Goal: Task Accomplishment & Management: Manage account settings

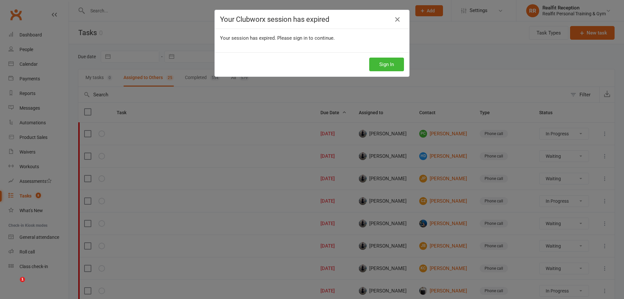
select select "started"
select select "waiting"
select select "started"
select select "waiting"
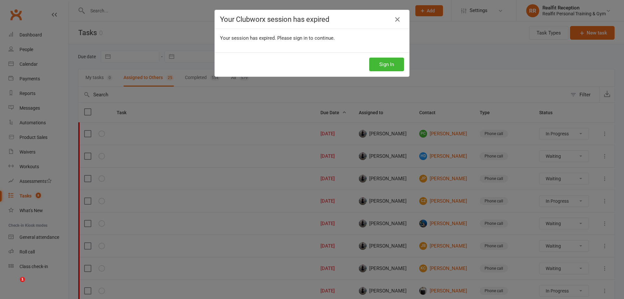
select select "waiting"
select select "started"
select select "waiting"
select select "started"
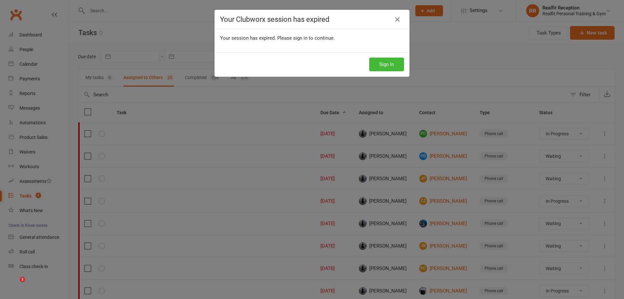
select select "waiting"
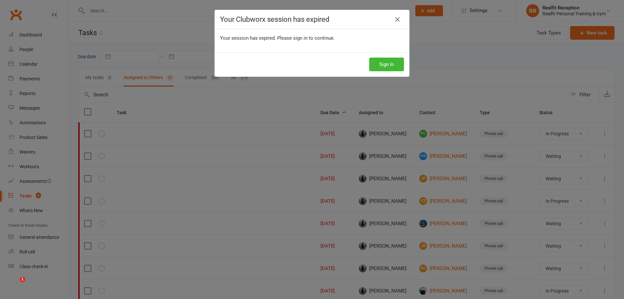
select select "waiting"
select select "started"
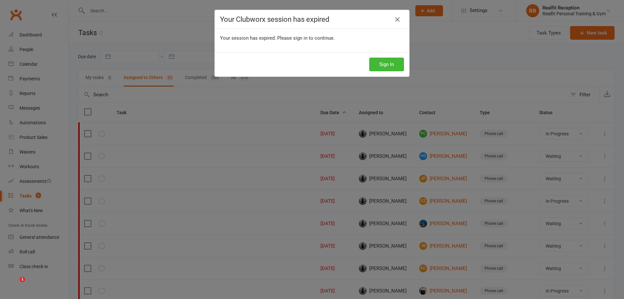
select select "waiting"
select select "started"
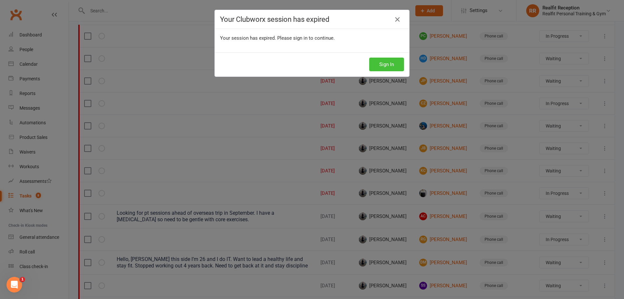
click at [381, 66] on button "Sign In" at bounding box center [386, 65] width 35 height 14
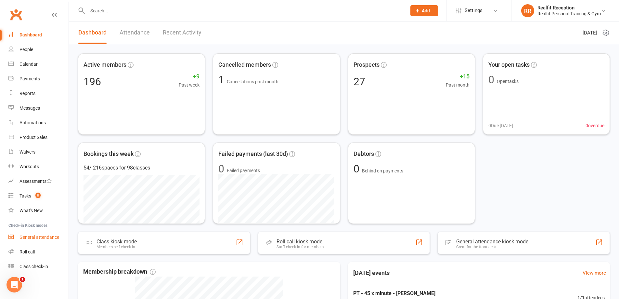
click at [38, 237] on div "General attendance" at bounding box center [39, 236] width 40 height 5
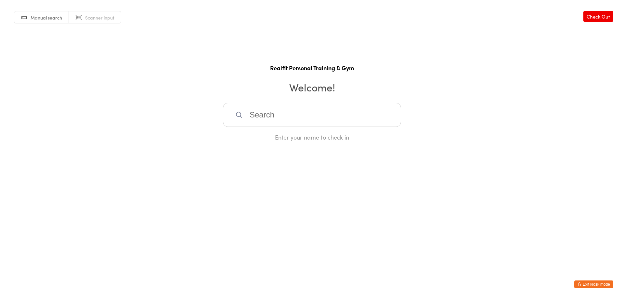
click at [272, 118] on input "search" at bounding box center [312, 115] width 178 height 24
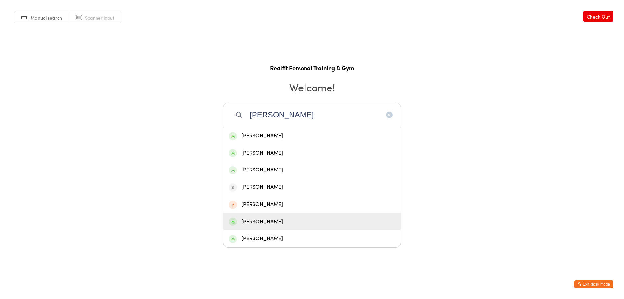
type input "john"
click at [273, 225] on div "John Barker" at bounding box center [312, 221] width 166 height 9
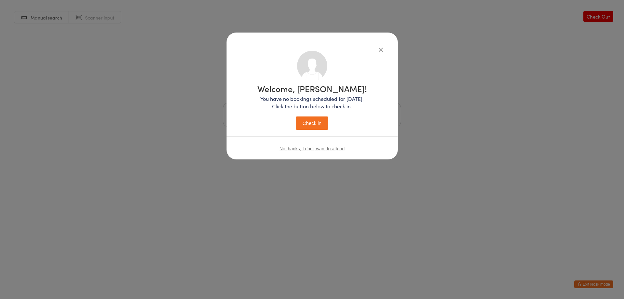
click at [315, 124] on button "Check in" at bounding box center [312, 122] width 32 height 13
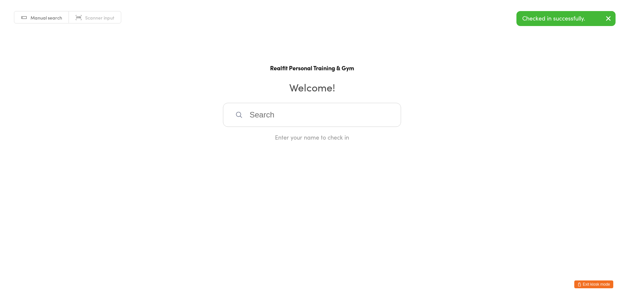
click at [313, 124] on input "search" at bounding box center [312, 115] width 178 height 24
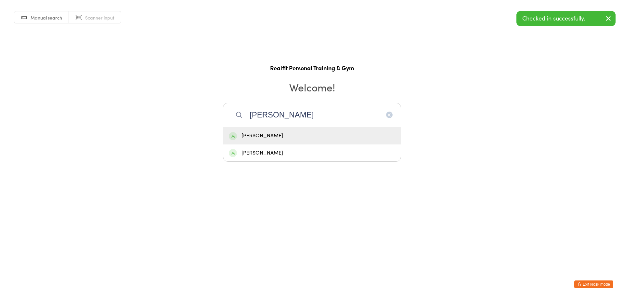
type input "lyn"
click at [316, 136] on div "Lyn Skewes" at bounding box center [312, 135] width 166 height 9
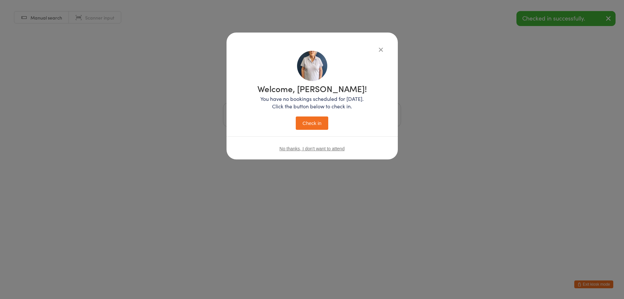
click at [314, 125] on button "Check in" at bounding box center [312, 122] width 32 height 13
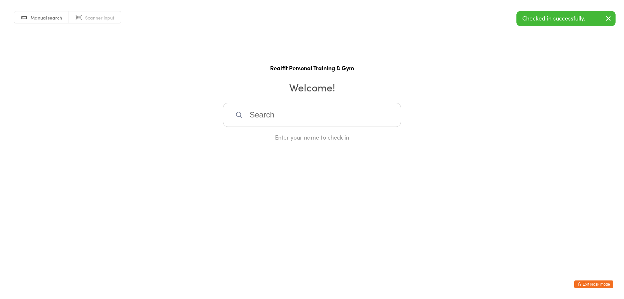
click at [310, 111] on input "search" at bounding box center [312, 115] width 178 height 24
type input "phil"
click at [296, 135] on div "Phillip Neville" at bounding box center [312, 135] width 166 height 9
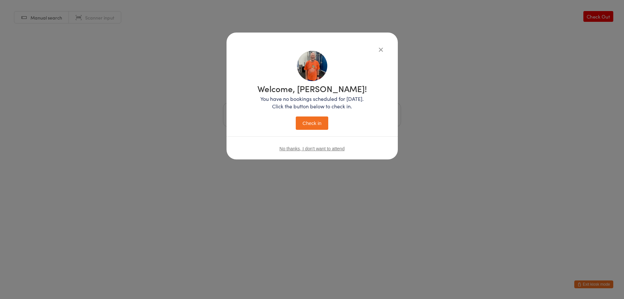
click at [305, 119] on button "Check in" at bounding box center [312, 122] width 32 height 13
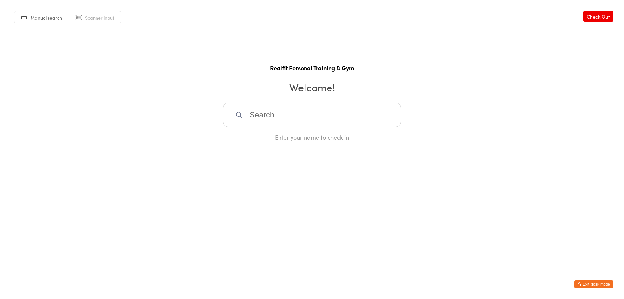
click at [580, 282] on icon "button" at bounding box center [579, 284] width 4 height 4
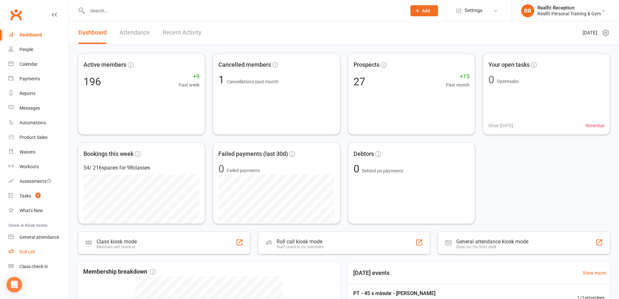
click at [35, 252] on div "Roll call" at bounding box center [26, 251] width 15 height 5
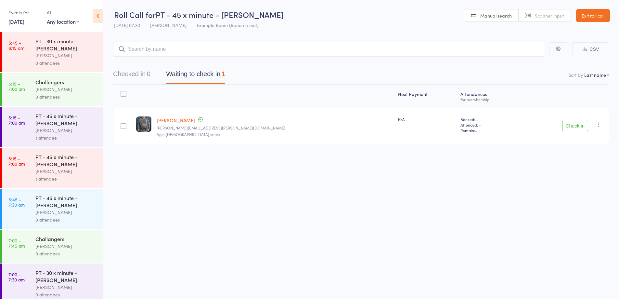
click at [76, 60] on div "0 attendees" at bounding box center [66, 62] width 62 height 7
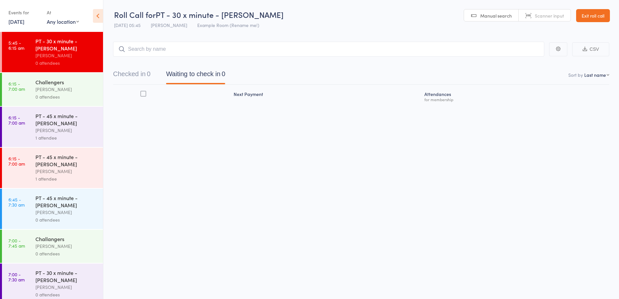
click at [591, 16] on link "Exit roll call" at bounding box center [593, 15] width 34 height 13
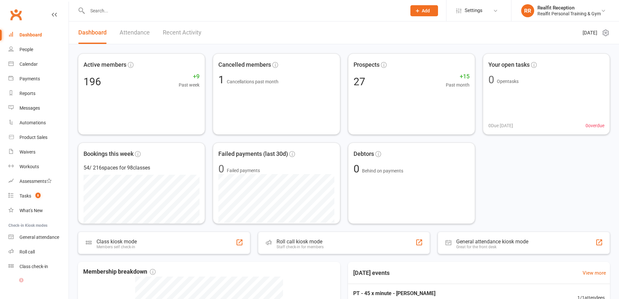
click at [146, 16] on div at bounding box center [240, 10] width 324 height 21
click at [142, 12] on input "text" at bounding box center [243, 10] width 316 height 9
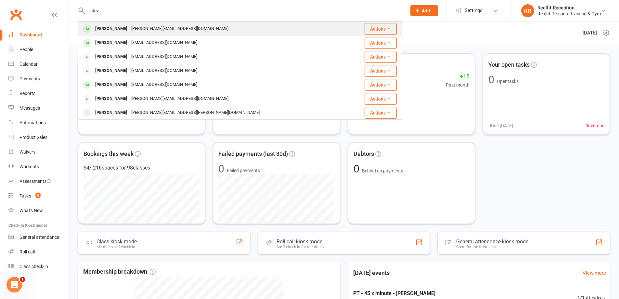
type input "stev"
click at [108, 31] on div "Steve Mayer" at bounding box center [111, 28] width 36 height 9
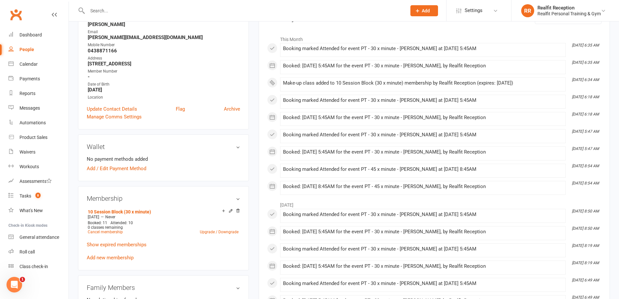
scroll to position [130, 0]
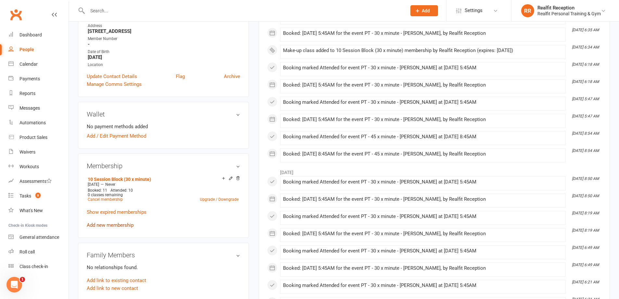
click at [124, 224] on link "Add new membership" at bounding box center [110, 225] width 47 height 6
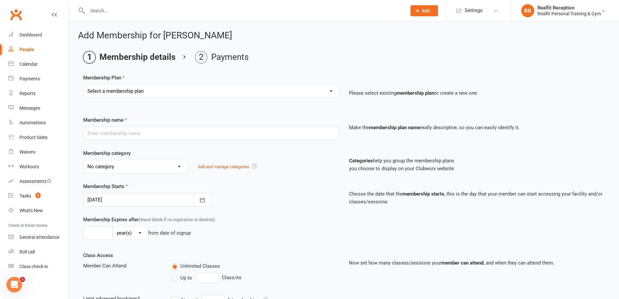
click at [186, 90] on select "Select a membership plan Create new Membership Plan Semi Private - 3 x Sessions…" at bounding box center [210, 90] width 255 height 13
select select "23"
click at [83, 84] on select "Select a membership plan Create new Membership Plan Semi Private - 3 x Sessions…" at bounding box center [210, 90] width 255 height 13
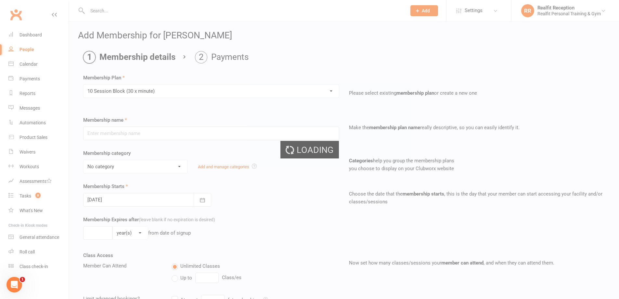
type input "10 Session Block (30 x minute)"
select select "4"
type input "0"
type input "10"
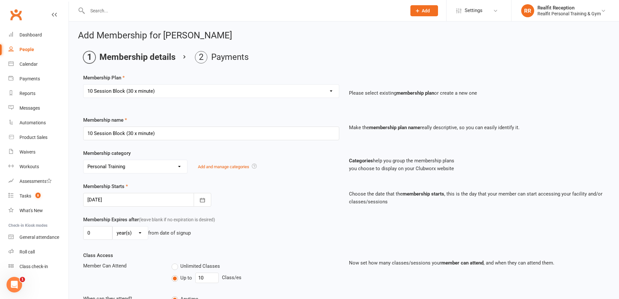
scroll to position [132, 0]
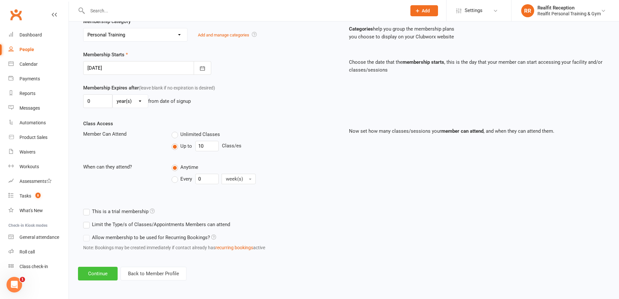
click at [107, 271] on button "Continue" at bounding box center [98, 273] width 40 height 14
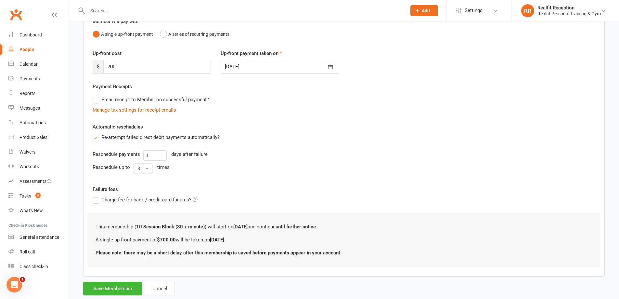
scroll to position [81, 0]
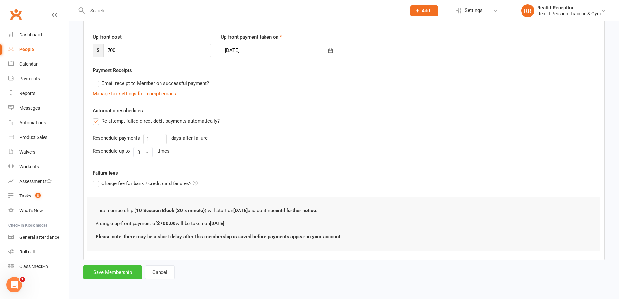
click at [117, 272] on button "Save Membership" at bounding box center [112, 272] width 59 height 14
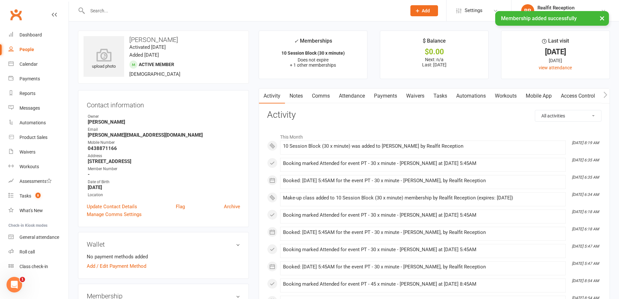
drag, startPoint x: 120, startPoint y: 13, endPoint x: 117, endPoint y: 13, distance: 3.6
click at [118, 11] on div "× Membership added successfully" at bounding box center [305, 11] width 610 height 0
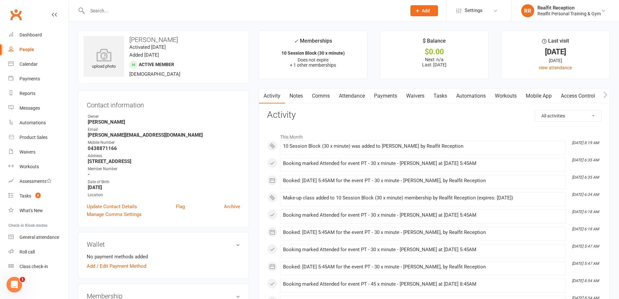
click at [115, 14] on input "text" at bounding box center [243, 10] width 316 height 9
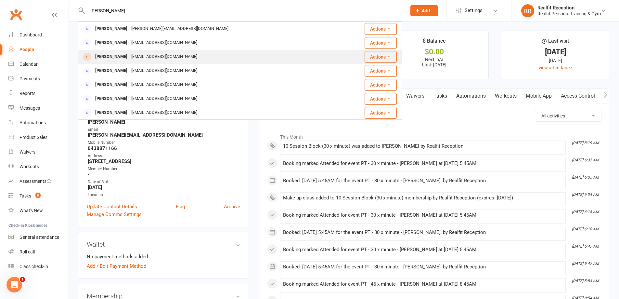
type input "sara"
click at [133, 58] on div "sarahdenver27@gmail.com" at bounding box center [164, 56] width 70 height 9
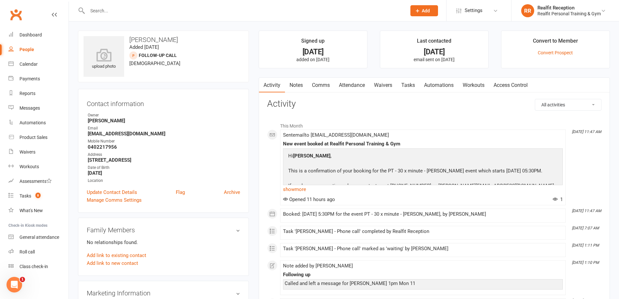
click at [407, 85] on link "Tasks" at bounding box center [408, 85] width 23 height 15
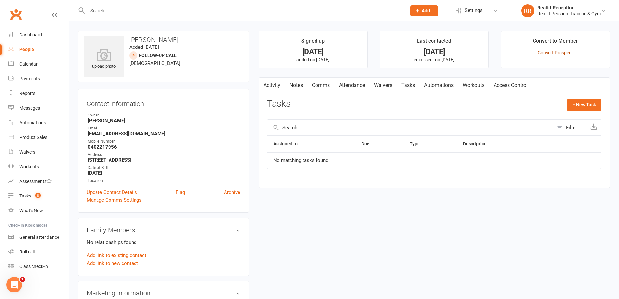
click at [550, 51] on link "Convert Prospect" at bounding box center [555, 52] width 35 height 5
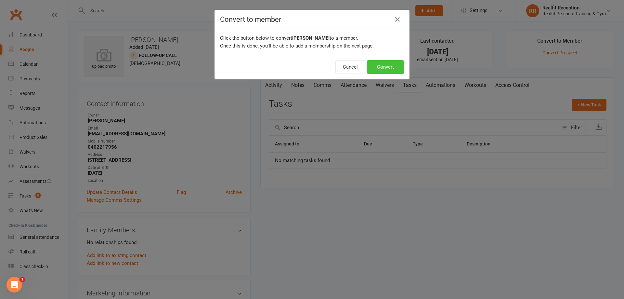
click at [392, 66] on button "Convert" at bounding box center [385, 67] width 37 height 14
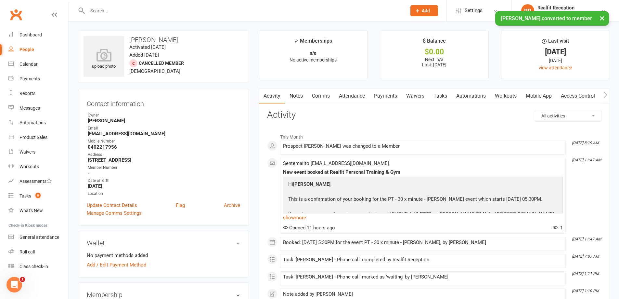
click at [385, 99] on link "Payments" at bounding box center [385, 95] width 32 height 15
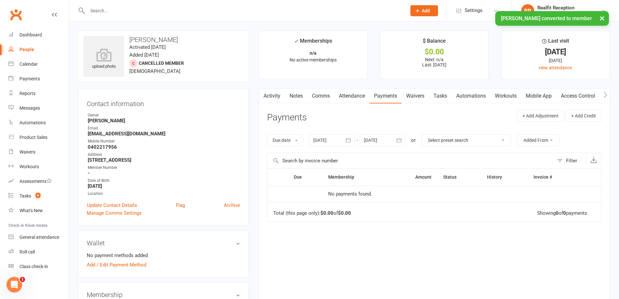
scroll to position [0, 1]
click at [353, 96] on link "Attendance" at bounding box center [351, 95] width 35 height 15
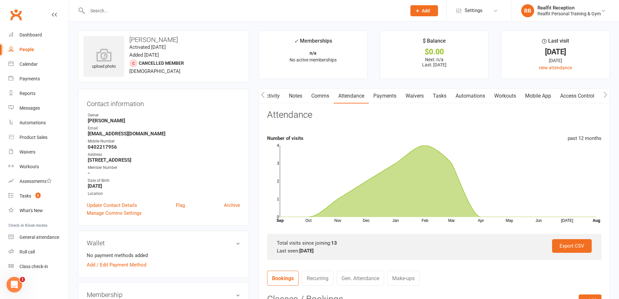
click at [388, 96] on link "Payments" at bounding box center [385, 95] width 32 height 15
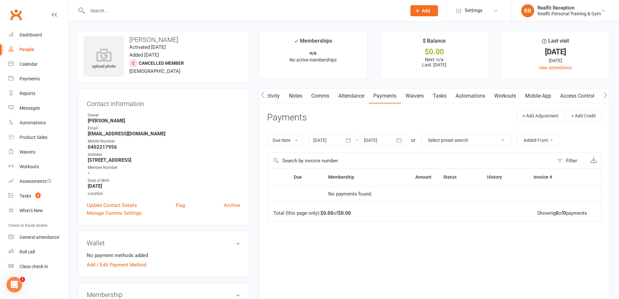
click at [351, 141] on icon "button" at bounding box center [348, 140] width 6 height 6
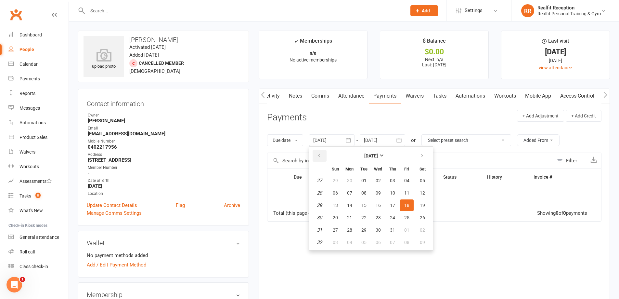
click at [320, 155] on icon "button" at bounding box center [319, 155] width 5 height 5
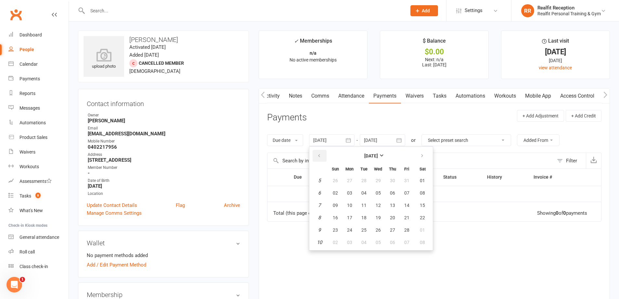
click at [320, 155] on icon "button" at bounding box center [319, 155] width 5 height 5
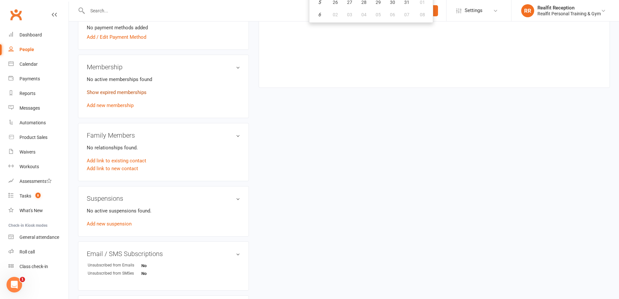
click at [119, 93] on link "Show expired memberships" at bounding box center [117, 92] width 60 height 6
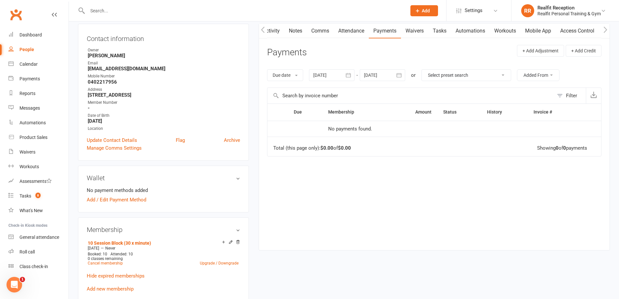
scroll to position [0, 0]
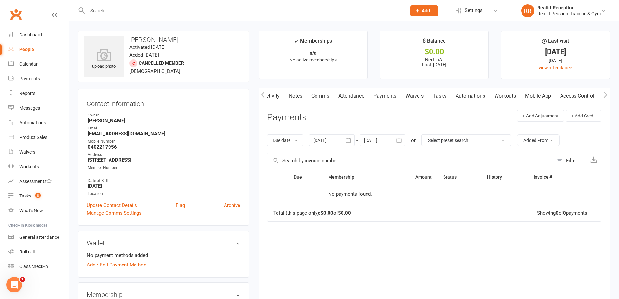
click at [145, 9] on input "text" at bounding box center [243, 10] width 316 height 9
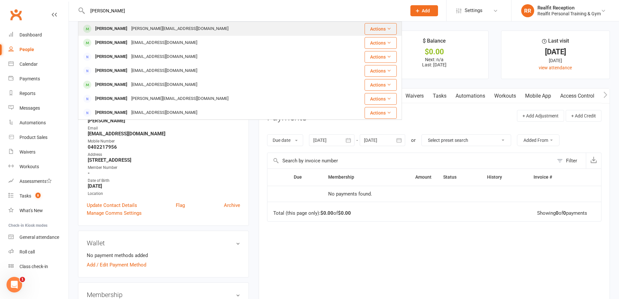
type input "steve"
click at [151, 26] on div "s.g.mayer@me.com" at bounding box center [179, 28] width 101 height 9
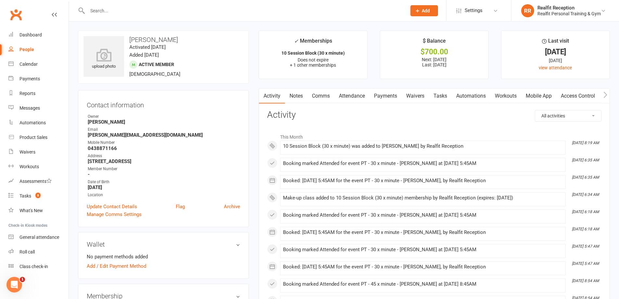
click at [392, 96] on link "Payments" at bounding box center [385, 95] width 32 height 15
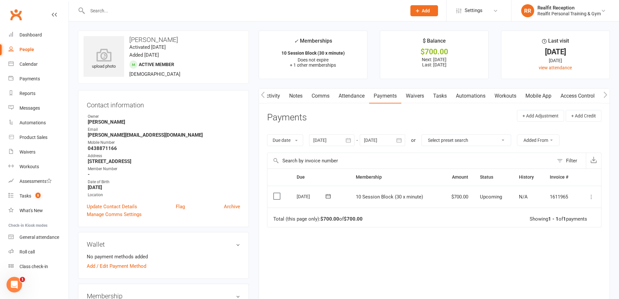
click at [592, 198] on icon at bounding box center [591, 196] width 6 height 6
click at [586, 221] on link "Mark as Paid (POS)" at bounding box center [562, 222] width 64 height 13
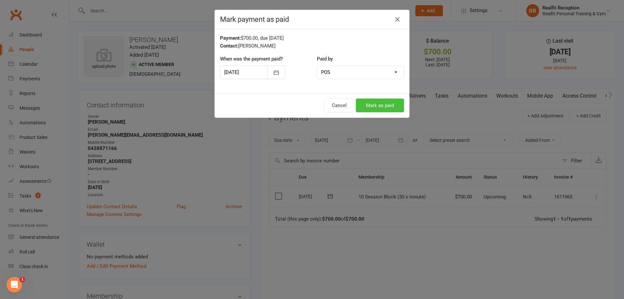
click at [395, 102] on button "Mark as paid" at bounding box center [380, 105] width 48 height 14
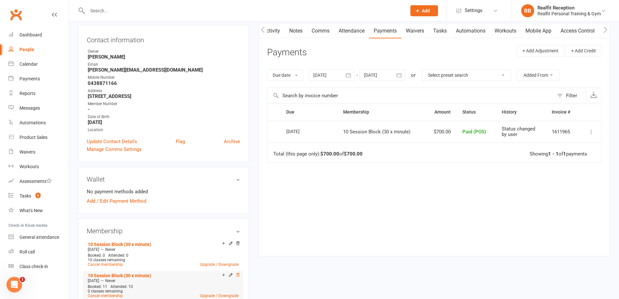
scroll to position [162, 0]
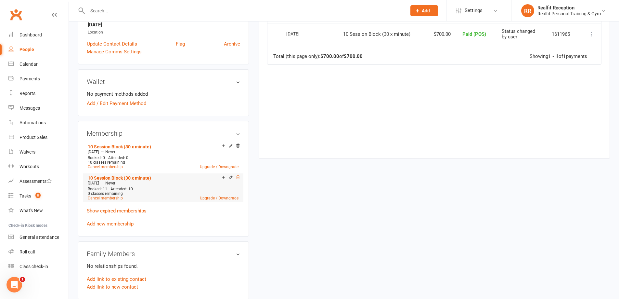
click at [238, 178] on icon at bounding box center [237, 177] width 3 height 4
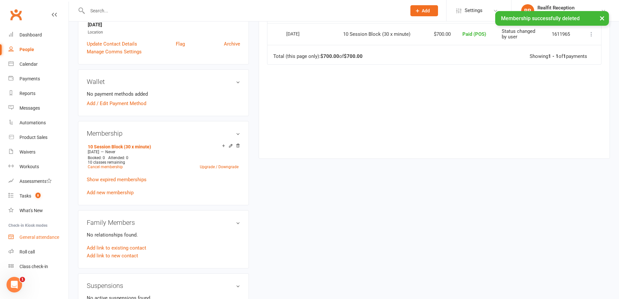
click at [29, 236] on div "General attendance" at bounding box center [39, 236] width 40 height 5
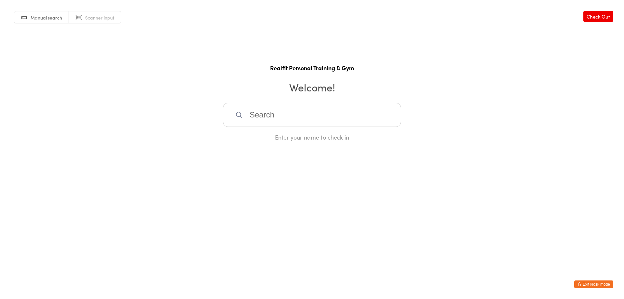
click at [589, 282] on button "Exit kiosk mode" at bounding box center [593, 284] width 39 height 8
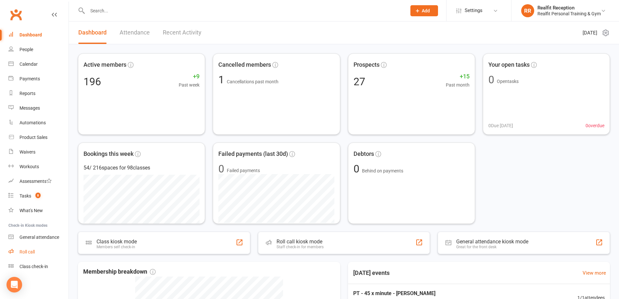
click at [23, 249] on div "Roll call" at bounding box center [26, 251] width 15 height 5
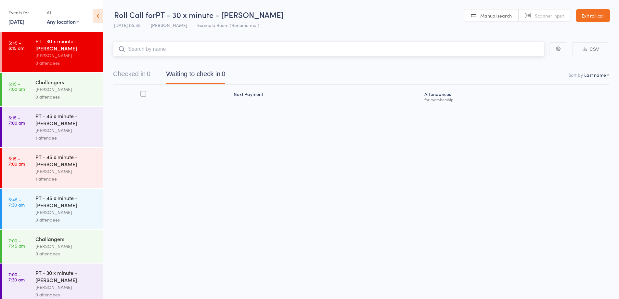
click at [156, 49] on input "search" at bounding box center [328, 49] width 431 height 15
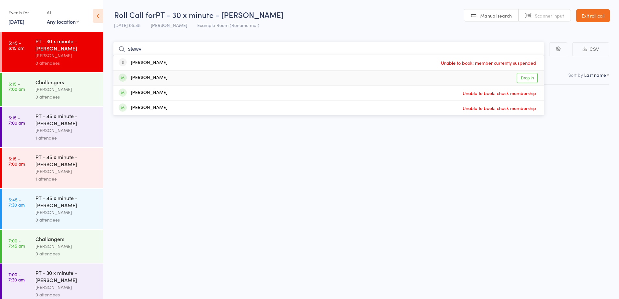
type input "stewv"
click at [159, 82] on div "Steve Mayer Drop in" at bounding box center [328, 77] width 430 height 15
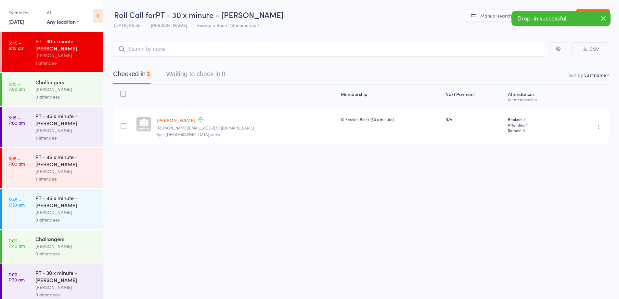
click at [59, 96] on div "0 attendees" at bounding box center [66, 96] width 62 height 7
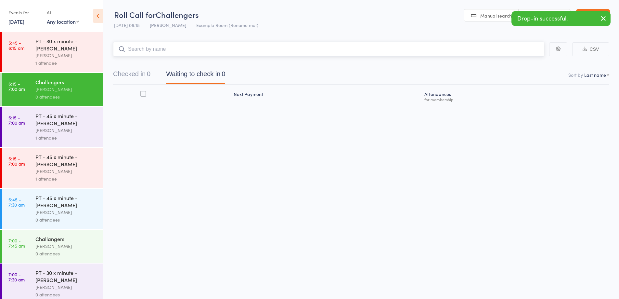
click at [155, 47] on input "search" at bounding box center [328, 49] width 431 height 15
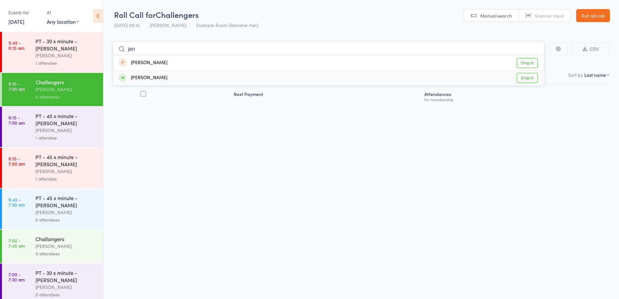
type input "jen"
click at [170, 78] on div "Jennifer Blumfield Drop in" at bounding box center [328, 77] width 430 height 15
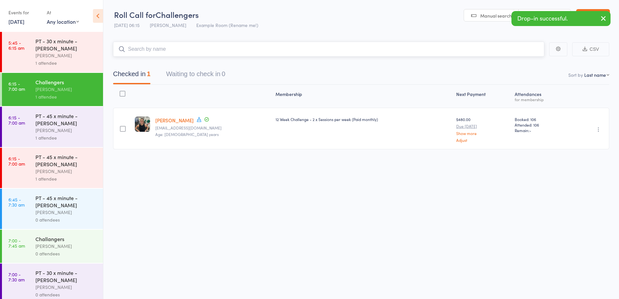
click at [176, 51] on input "search" at bounding box center [328, 49] width 431 height 15
click at [183, 48] on input "search" at bounding box center [328, 49] width 431 height 15
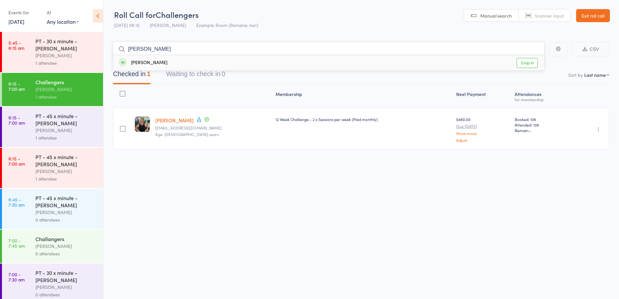
type input "kylie"
click at [152, 62] on div "Kylie Omarjee" at bounding box center [143, 62] width 49 height 7
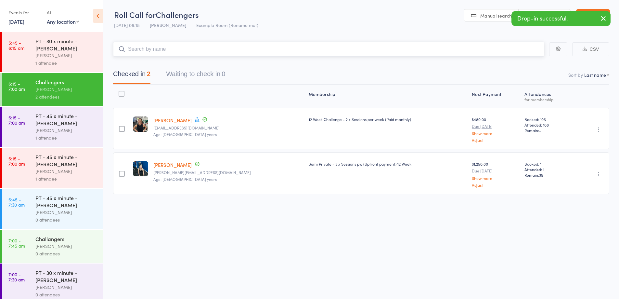
click at [163, 48] on input "search" at bounding box center [328, 49] width 431 height 15
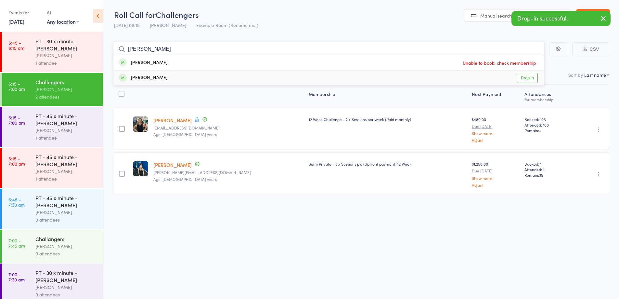
type input "paul"
click at [153, 76] on div "Paul Gibcus" at bounding box center [143, 77] width 49 height 7
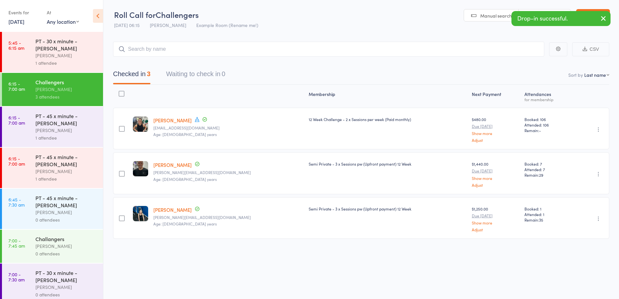
click at [77, 127] on div "[PERSON_NAME]" at bounding box center [66, 129] width 62 height 7
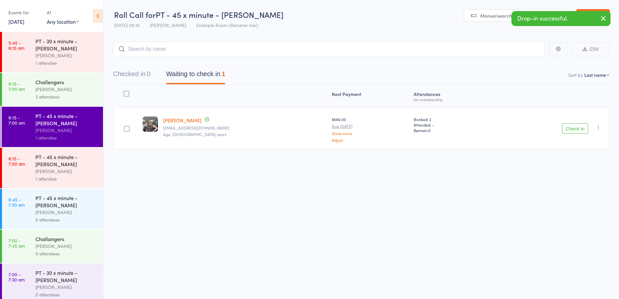
click at [565, 123] on button "Check in" at bounding box center [575, 128] width 26 height 10
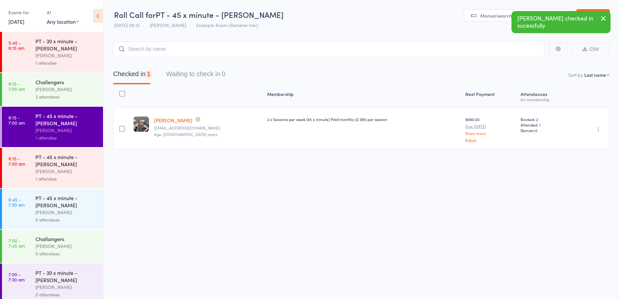
click at [63, 180] on div "1 attendee" at bounding box center [66, 178] width 62 height 7
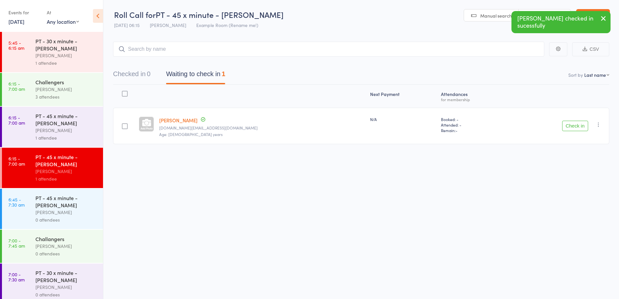
click at [571, 121] on button "Check in" at bounding box center [575, 126] width 26 height 10
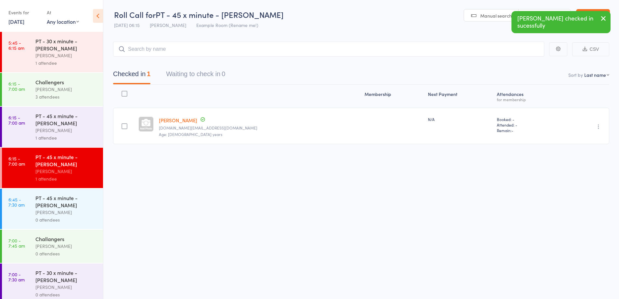
click at [81, 215] on div "[PERSON_NAME]" at bounding box center [66, 211] width 62 height 7
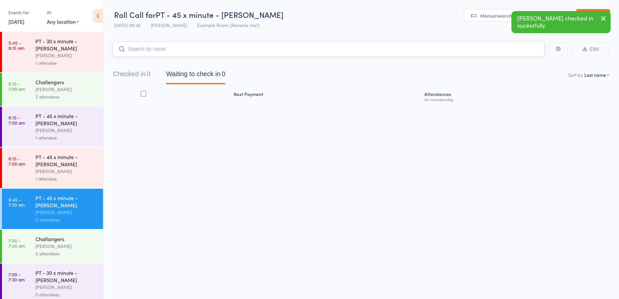
click at [263, 48] on input "search" at bounding box center [328, 49] width 431 height 15
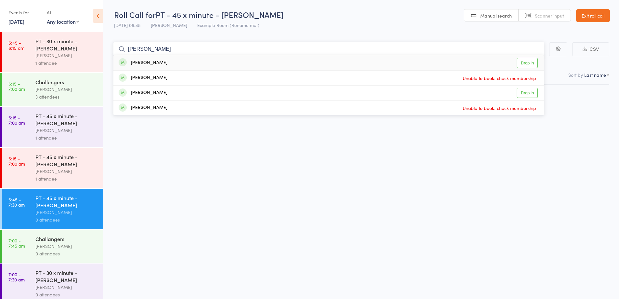
type input "nick"
click at [207, 60] on div "Nick Baker Drop in" at bounding box center [328, 62] width 430 height 15
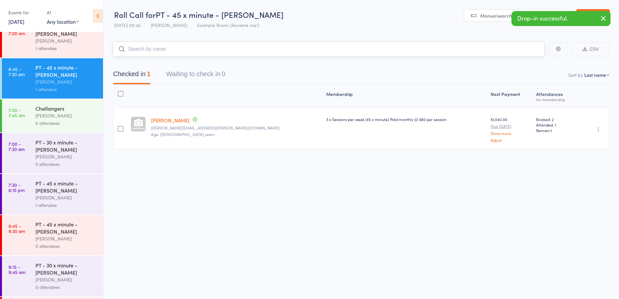
scroll to position [149, 0]
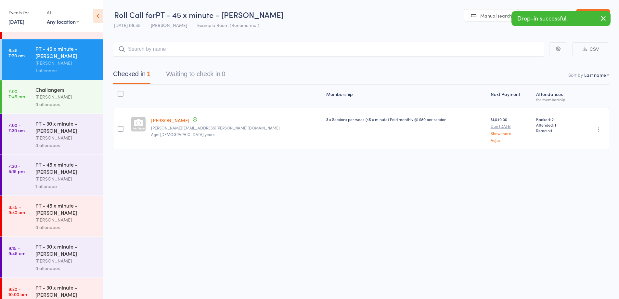
click at [71, 102] on div "0 attendees" at bounding box center [66, 103] width 62 height 7
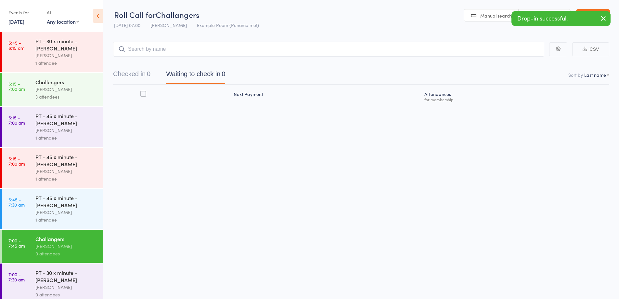
click at [159, 40] on main "CSV Checked in 0 Waiting to check in 0 Sort by Last name First name Last name B…" at bounding box center [361, 83] width 516 height 102
click at [160, 55] on input "search" at bounding box center [328, 49] width 431 height 15
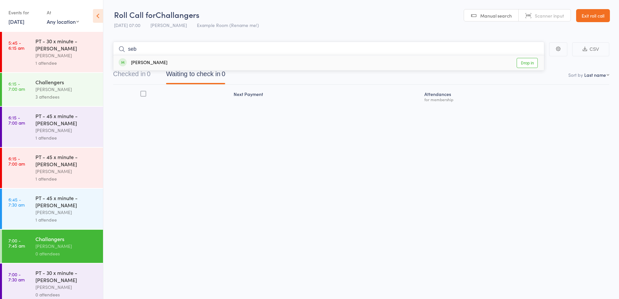
type input "seb"
click at [157, 59] on div "[PERSON_NAME]" at bounding box center [143, 62] width 49 height 7
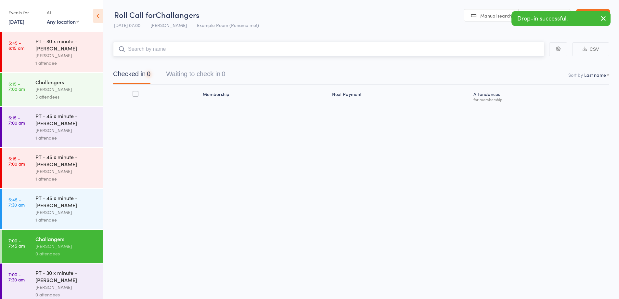
click at [159, 45] on input "search" at bounding box center [328, 49] width 431 height 15
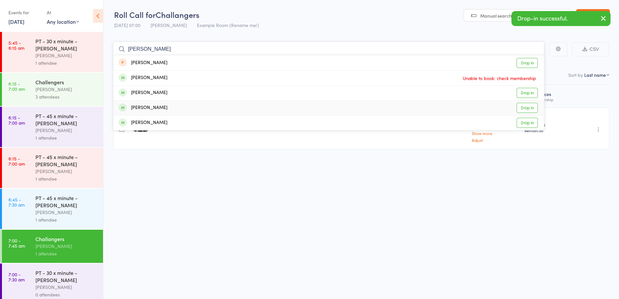
type input "peter"
click at [167, 107] on div "Peter Purcell Drop in" at bounding box center [328, 107] width 430 height 15
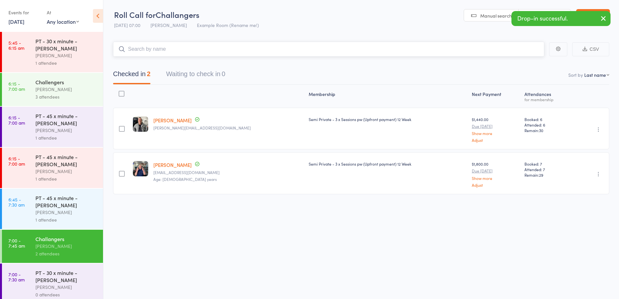
click at [158, 47] on input "search" at bounding box center [328, 49] width 431 height 15
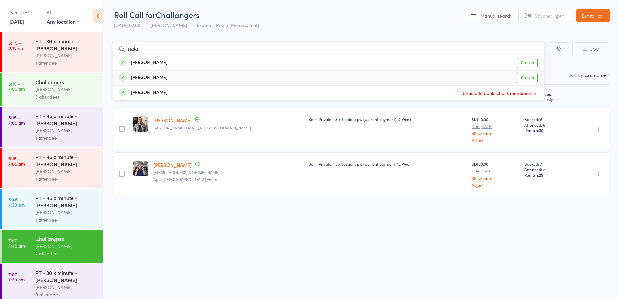
type input "nata"
click at [167, 81] on div "[PERSON_NAME]" at bounding box center [143, 77] width 49 height 7
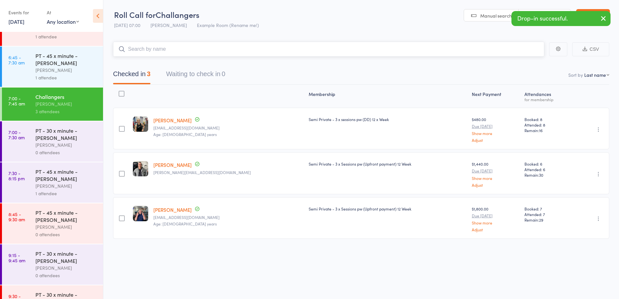
scroll to position [153, 0]
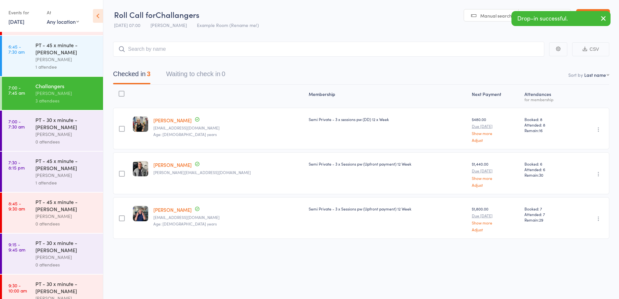
click at [87, 147] on div "PT - 30 x minute - Tony O'reilly Audery Perera 0 attendees" at bounding box center [69, 130] width 68 height 40
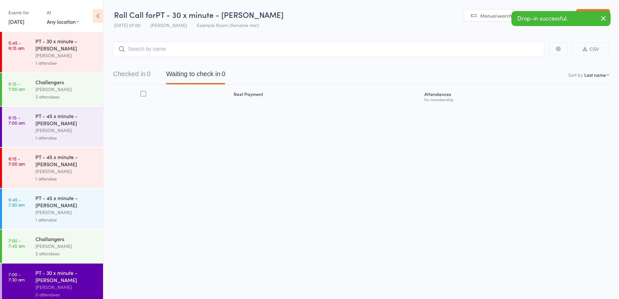
click at [384, 47] on input "search" at bounding box center [328, 49] width 431 height 15
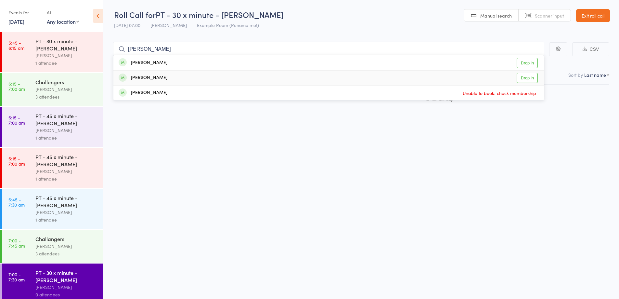
type input "tony"
click at [185, 82] on div "Tony O'Reilly Drop in" at bounding box center [328, 77] width 430 height 15
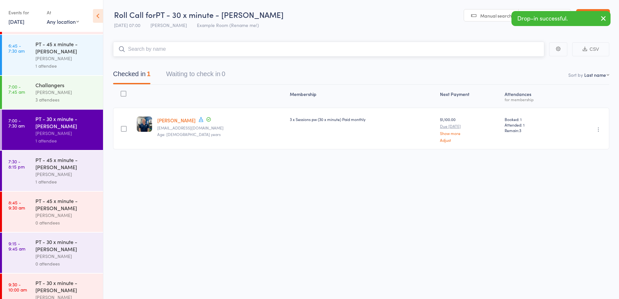
scroll to position [174, 0]
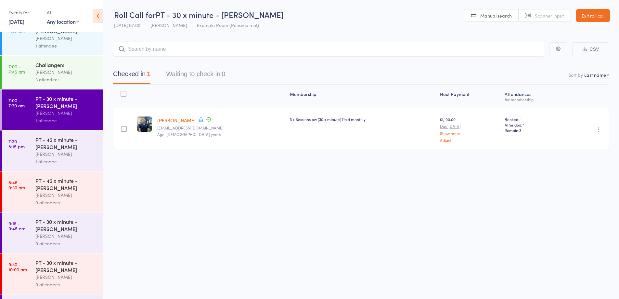
click at [90, 152] on div "[PERSON_NAME]" at bounding box center [66, 153] width 62 height 7
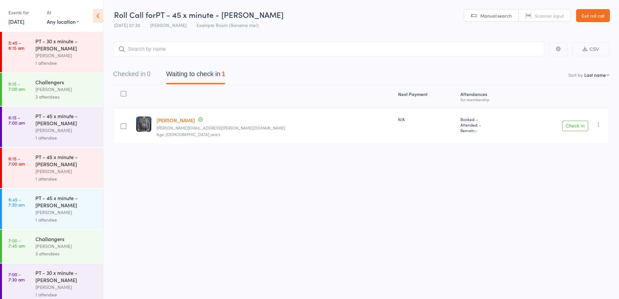
click at [566, 125] on button "Check in" at bounding box center [575, 126] width 26 height 10
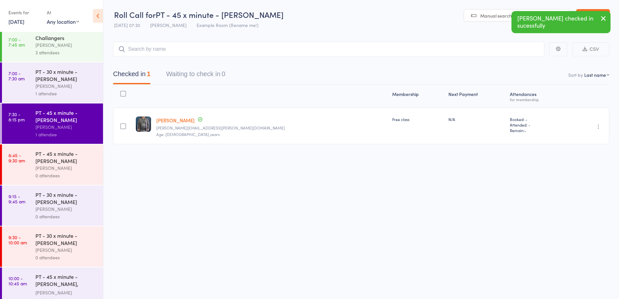
scroll to position [222, 0]
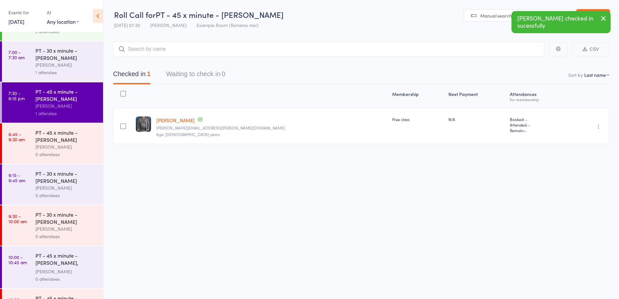
click at [72, 106] on div "[PERSON_NAME]" at bounding box center [66, 105] width 62 height 7
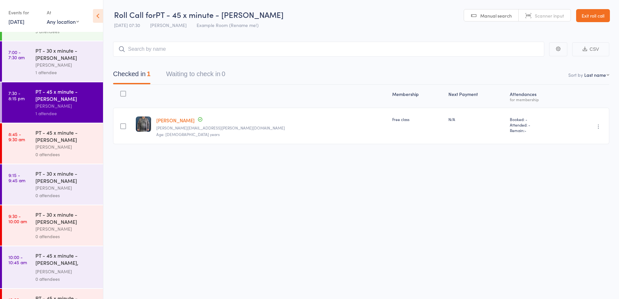
click at [581, 15] on link "Exit roll call" at bounding box center [593, 15] width 34 height 13
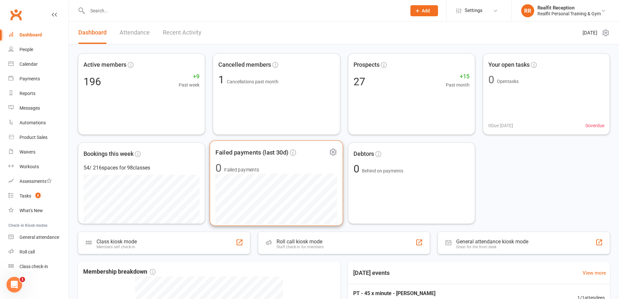
scroll to position [162, 0]
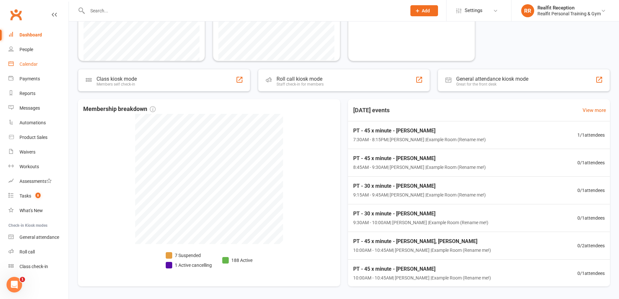
click at [35, 62] on div "Calendar" at bounding box center [28, 63] width 18 height 5
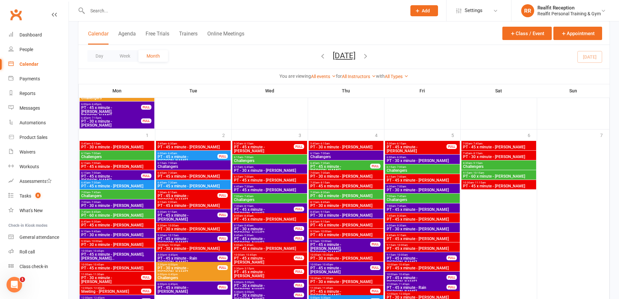
scroll to position [1234, 0]
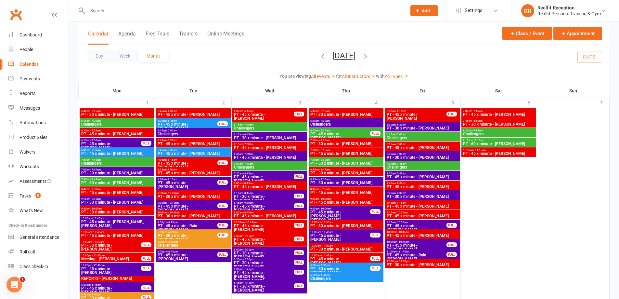
click at [112, 12] on input "text" at bounding box center [243, 10] width 316 height 9
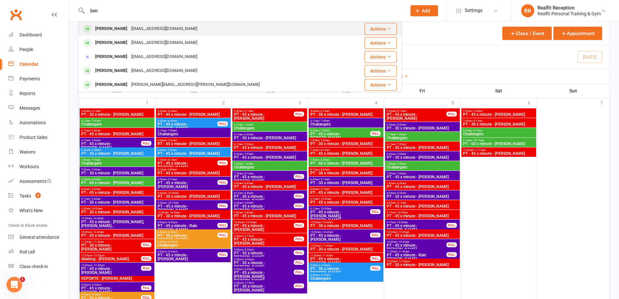
type input "ben"
click at [118, 34] on div "Ben Rejmer benrejmer@gmail.com" at bounding box center [213, 28] width 269 height 13
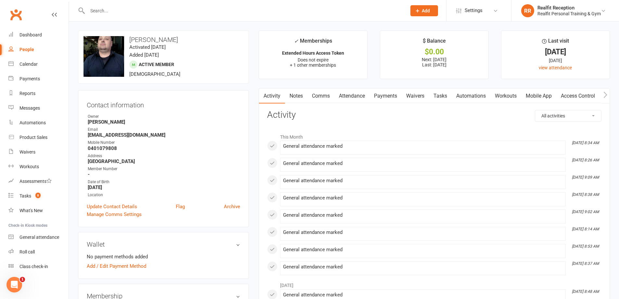
click at [203, 45] on div "upload photo change photo Ben Rejmer Activated 2 July, 2024 Added 17 June, 2024…" at bounding box center [163, 57] width 171 height 53
click at [34, 236] on div "General attendance" at bounding box center [39, 236] width 40 height 5
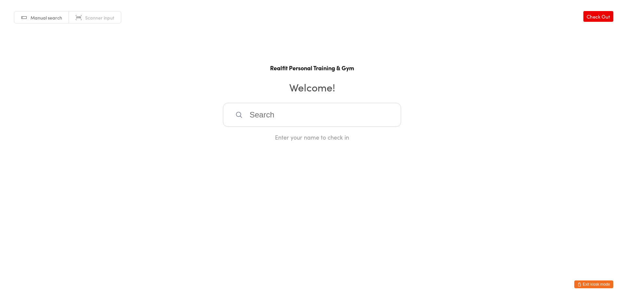
click at [289, 109] on input "search" at bounding box center [312, 115] width 178 height 24
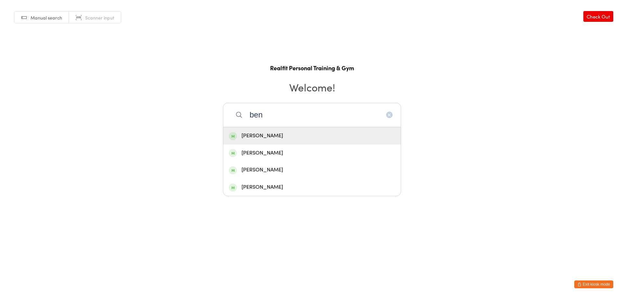
type input "ben"
click at [286, 138] on div "Ben Rejmer" at bounding box center [312, 135] width 166 height 9
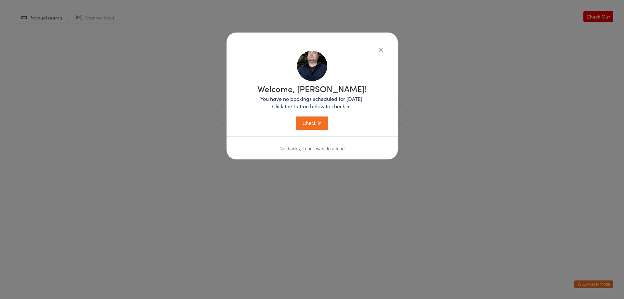
click at [299, 121] on button "Check in" at bounding box center [312, 122] width 32 height 13
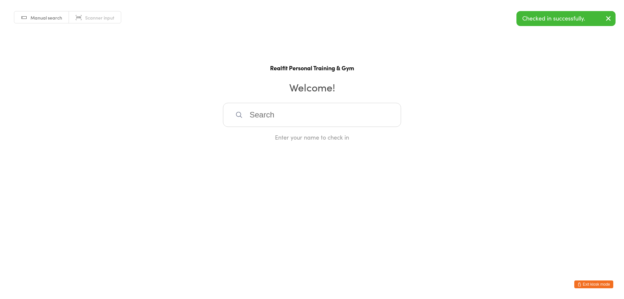
click at [296, 121] on input "search" at bounding box center [312, 115] width 178 height 24
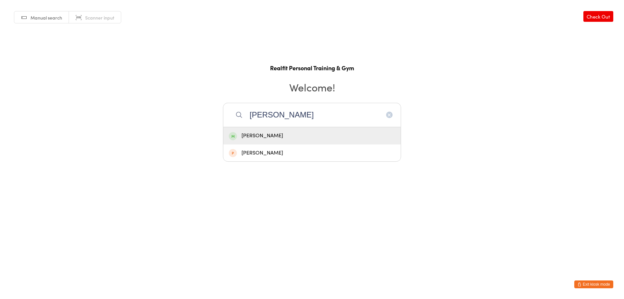
type input "fiona"
click at [282, 139] on div "Fiona Murray" at bounding box center [312, 135] width 166 height 9
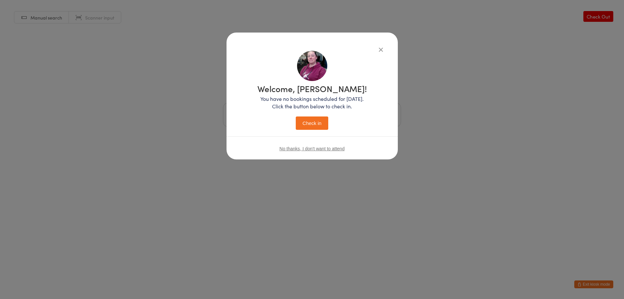
click at [318, 124] on button "Check in" at bounding box center [312, 122] width 32 height 13
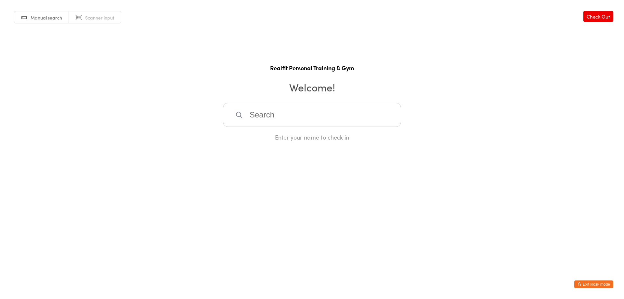
click at [591, 288] on html "You have now entered Kiosk Mode. Members will be able to check themselves in us…" at bounding box center [312, 149] width 624 height 299
click at [597, 14] on link "Check Out" at bounding box center [598, 16] width 30 height 11
click at [586, 283] on button "Exit kiosk mode" at bounding box center [593, 284] width 39 height 8
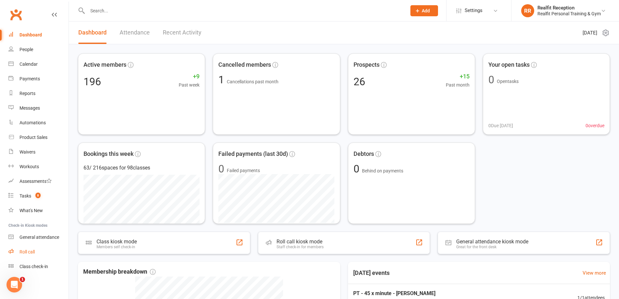
click at [24, 252] on div "Roll call" at bounding box center [26, 251] width 15 height 5
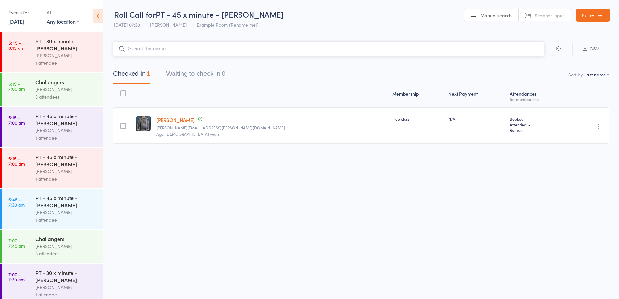
scroll to position [65, 0]
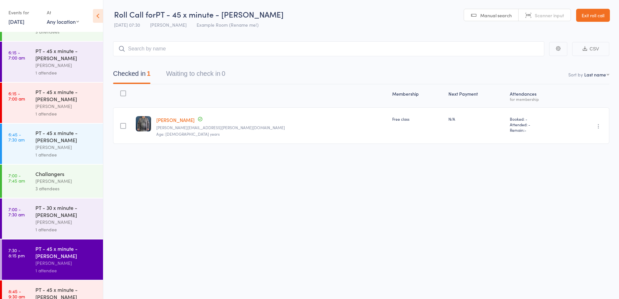
click at [83, 282] on div "PT - 45 x minute - [PERSON_NAME] [PERSON_NAME] 0 attendees" at bounding box center [69, 300] width 68 height 40
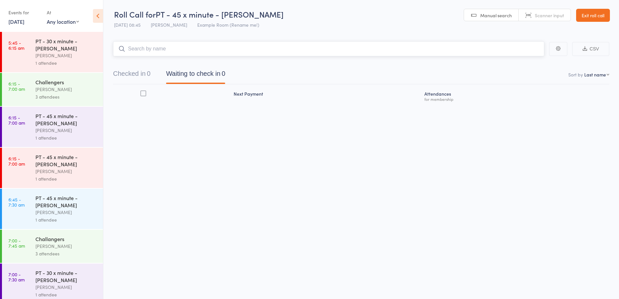
click at [296, 49] on input "search" at bounding box center [328, 48] width 431 height 15
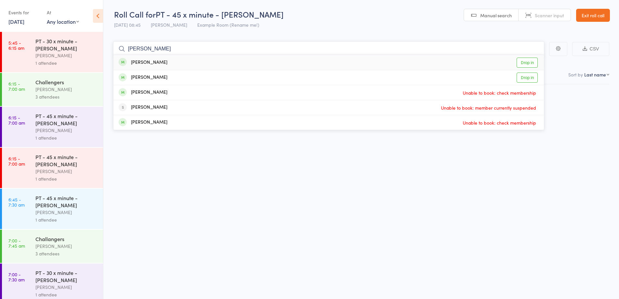
type input "[PERSON_NAME]"
click at [224, 61] on div "[PERSON_NAME] Drop in" at bounding box center [328, 62] width 430 height 15
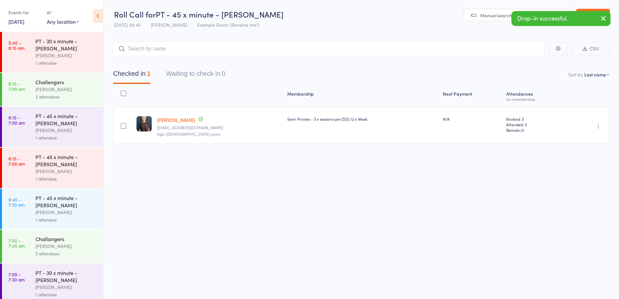
drag, startPoint x: 604, startPoint y: 21, endPoint x: 601, endPoint y: 16, distance: 6.1
click at [604, 21] on icon "button" at bounding box center [603, 18] width 8 height 8
click at [597, 13] on link "Exit roll call" at bounding box center [593, 15] width 34 height 13
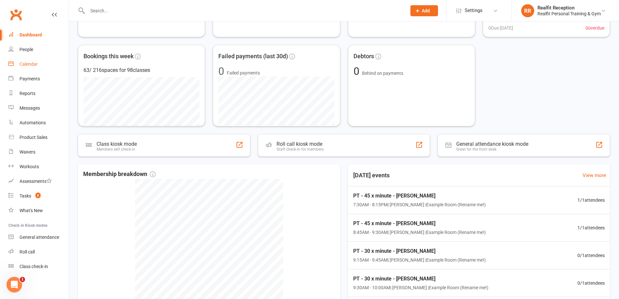
click at [32, 62] on div "Calendar" at bounding box center [28, 63] width 18 height 5
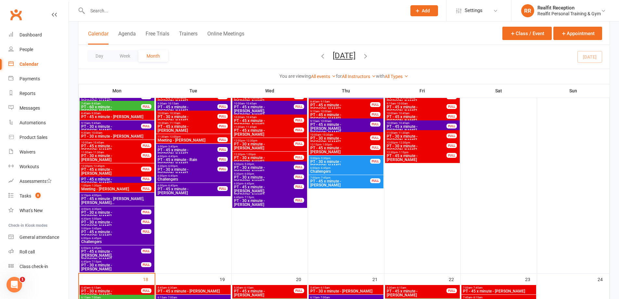
scroll to position [747, 0]
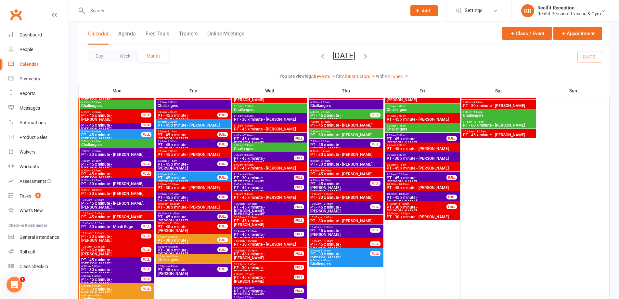
click at [141, 179] on span "9:15am - 9:45am" at bounding box center [117, 180] width 72 height 3
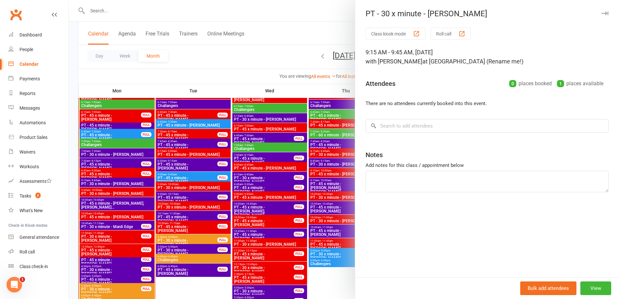
click at [601, 12] on icon "button" at bounding box center [604, 13] width 7 height 4
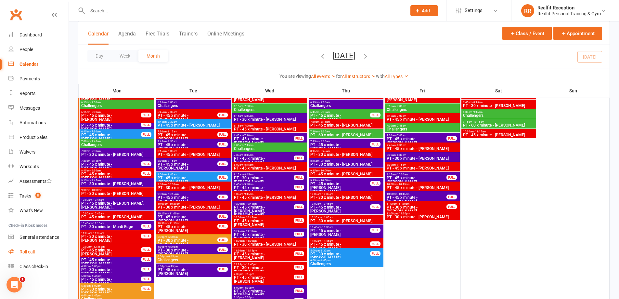
click at [28, 250] on div "Roll call" at bounding box center [26, 251] width 15 height 5
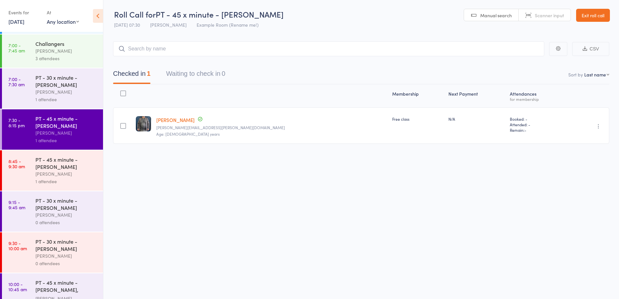
scroll to position [227, 0]
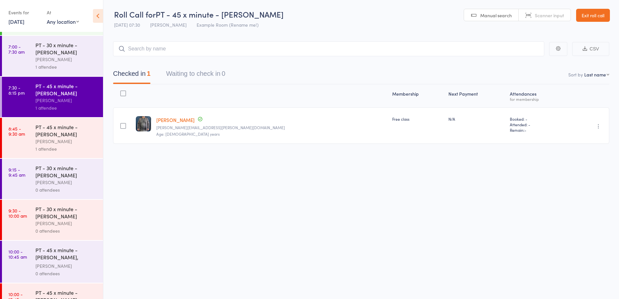
click at [75, 191] on div "0 attendees" at bounding box center [66, 189] width 62 height 7
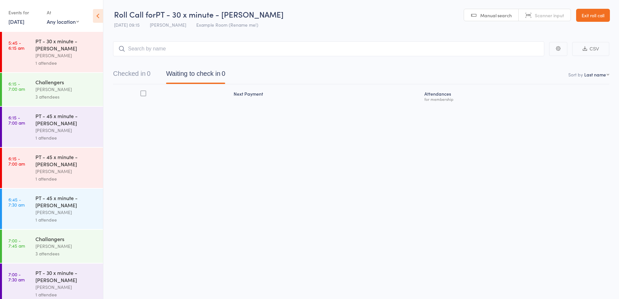
click at [196, 48] on input "search" at bounding box center [328, 48] width 431 height 15
type input "[PERSON_NAME]"
click at [198, 57] on div "[PERSON_NAME] Drop in" at bounding box center [328, 62] width 430 height 15
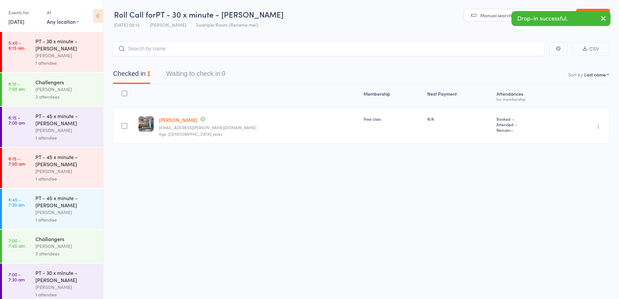
click at [596, 125] on icon "button" at bounding box center [598, 126] width 6 height 6
click at [575, 188] on li "Mark absent" at bounding box center [575, 191] width 54 height 9
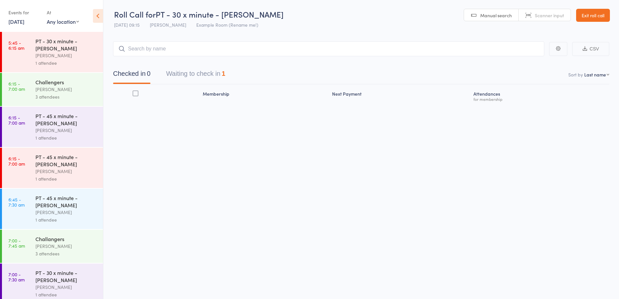
click at [602, 16] on link "Exit roll call" at bounding box center [593, 15] width 34 height 13
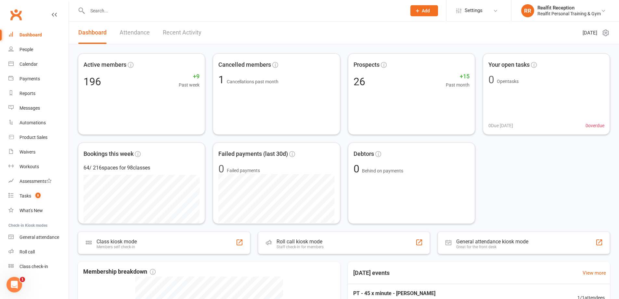
click at [180, 33] on link "Recent Activity" at bounding box center [182, 32] width 39 height 22
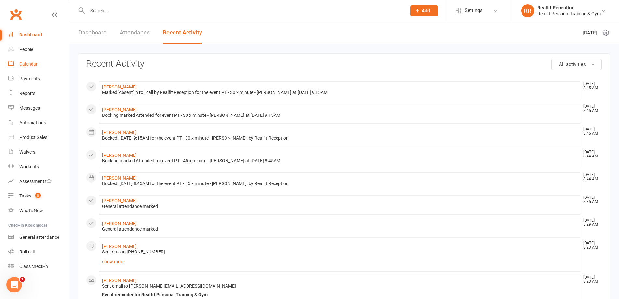
click at [28, 64] on div "Calendar" at bounding box center [28, 63] width 18 height 5
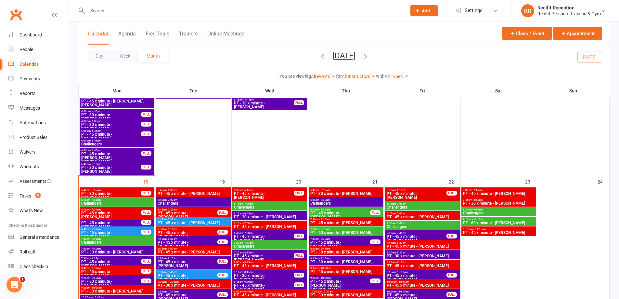
scroll to position [747, 0]
